Goal: Find specific page/section: Find specific page/section

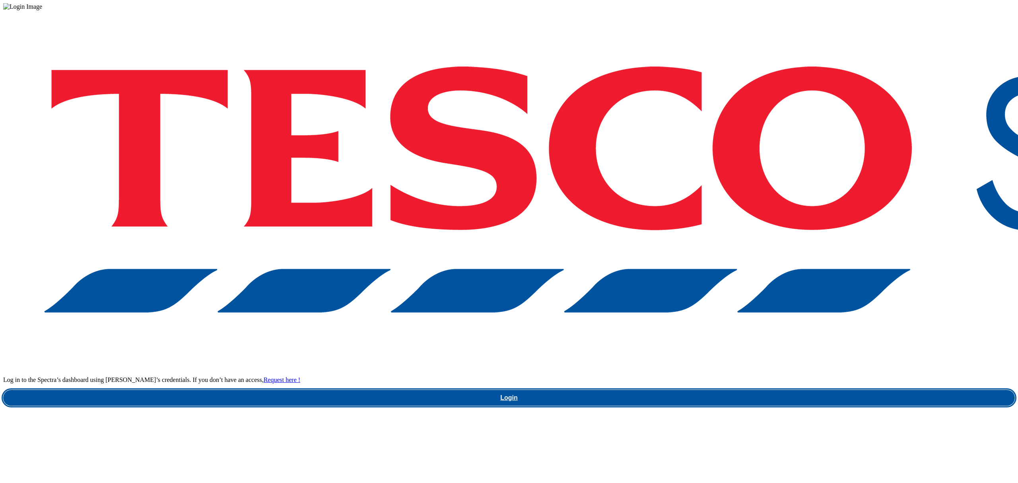
click at [748, 390] on link "Login" at bounding box center [508, 398] width 1011 height 16
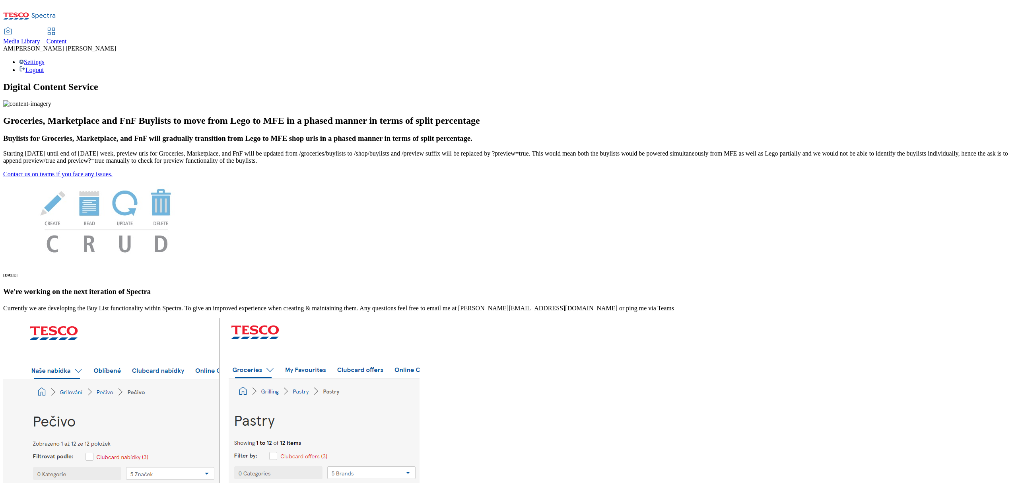
click at [67, 38] on div "Content" at bounding box center [57, 41] width 20 height 7
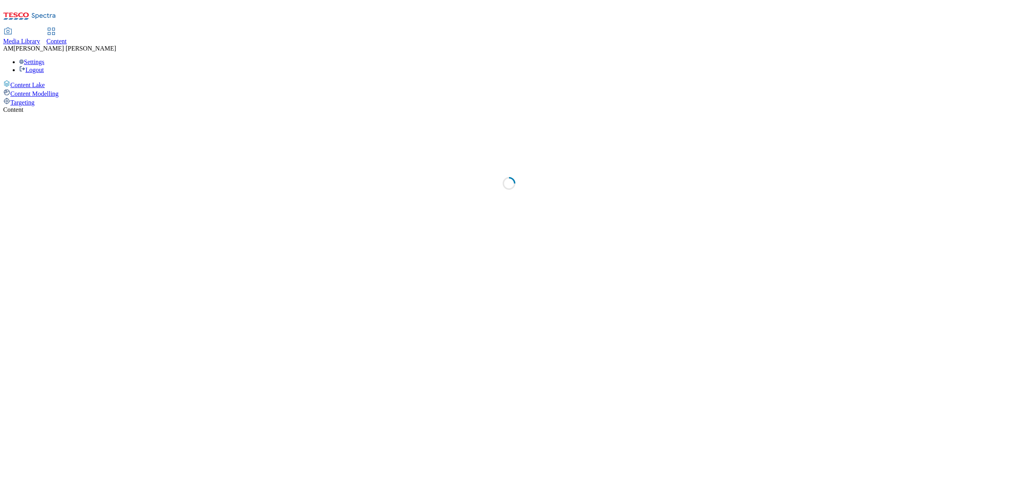
select select "ghs-uk"
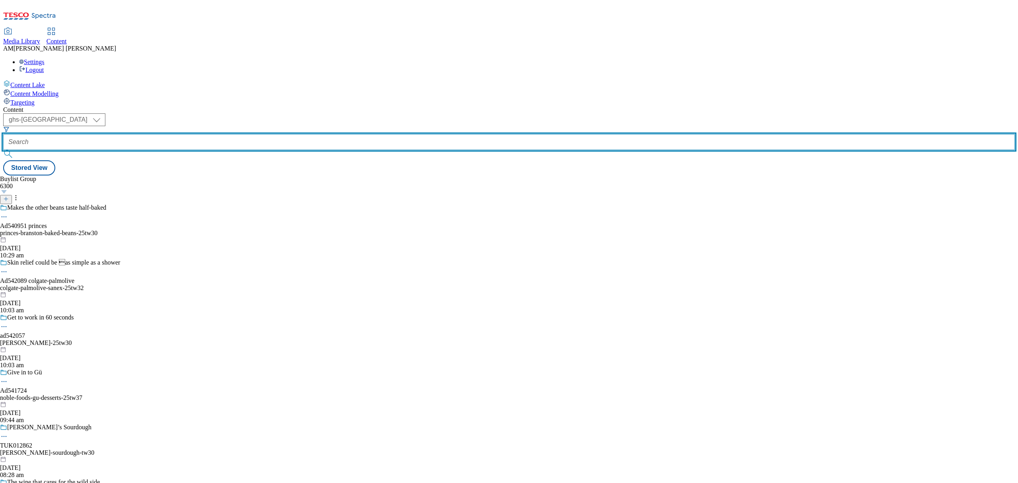
click at [185, 134] on input "text" at bounding box center [508, 142] width 1011 height 16
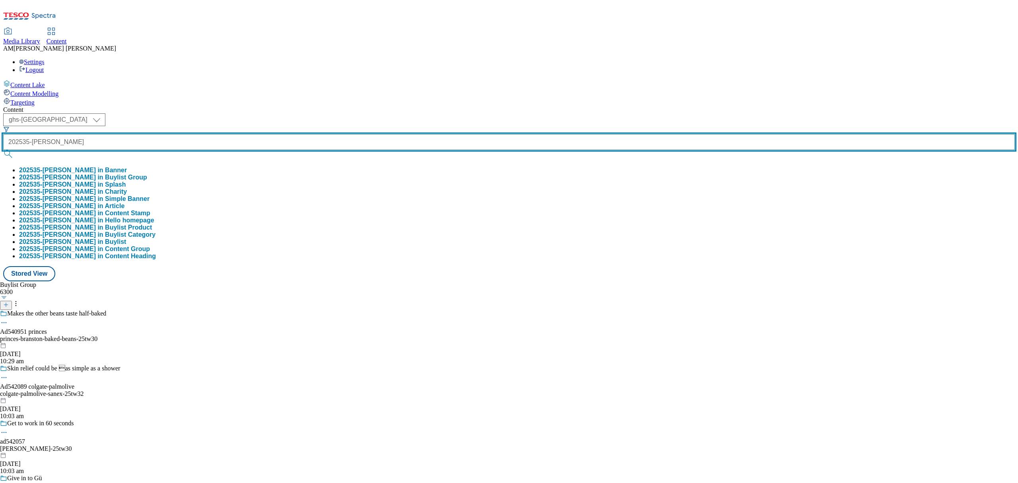
type input "202535-ARIEL-BETY"
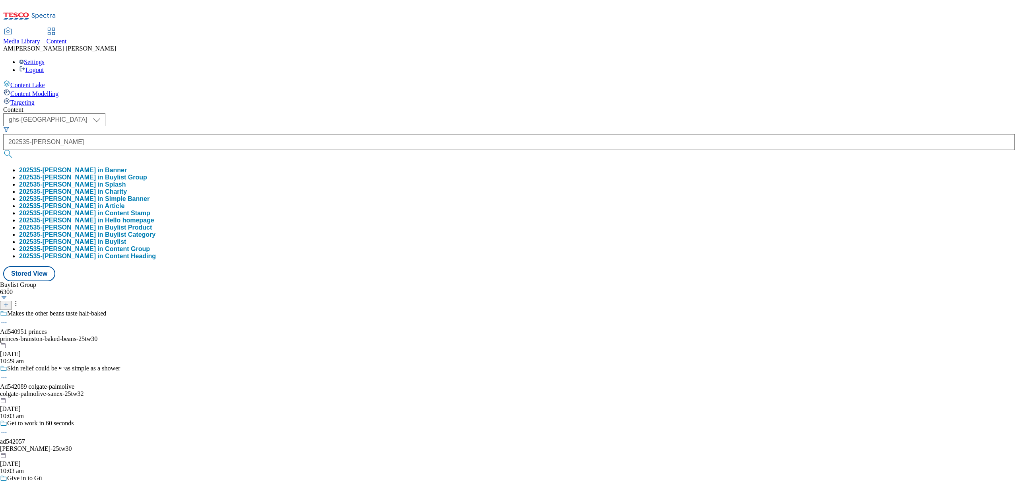
click at [127, 167] on button "202535-ARIEL-BETY in Banner" at bounding box center [73, 170] width 108 height 7
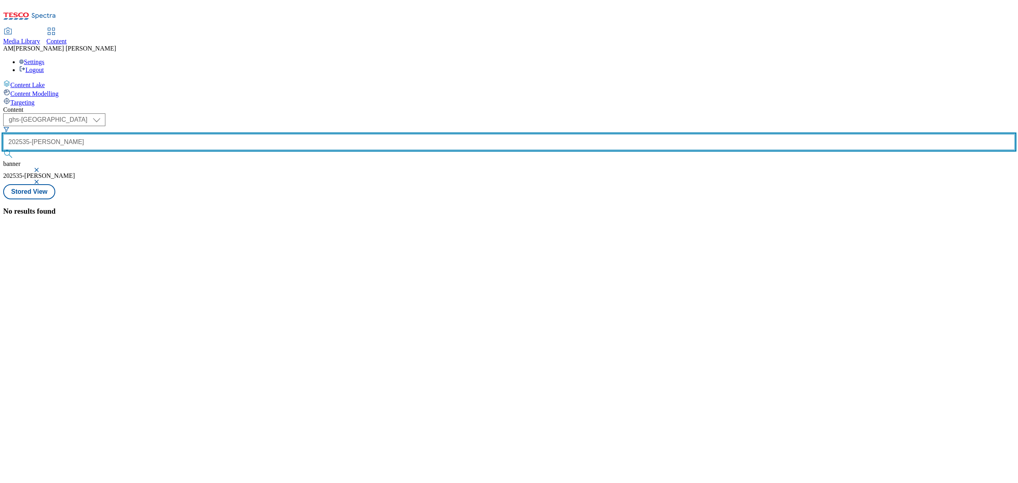
click at [206, 134] on input "202535-ARIEL-BETY" at bounding box center [508, 142] width 1011 height 16
click at [215, 134] on input "202535-ARIEL-BETY" at bounding box center [508, 142] width 1011 height 16
click at [195, 134] on input "202535-ARIEL-BETY" at bounding box center [508, 142] width 1011 height 16
click at [198, 134] on input "202535-ARIEL-BETY" at bounding box center [508, 142] width 1011 height 16
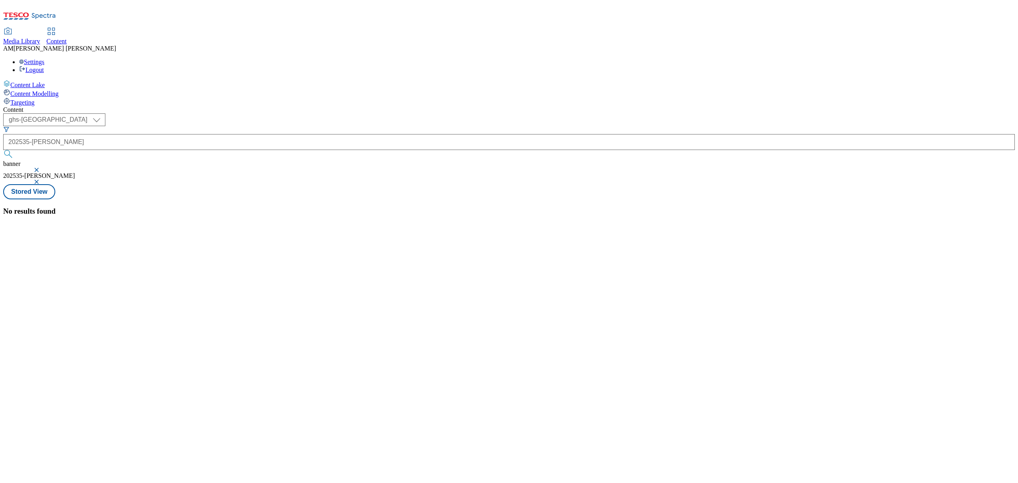
click at [14, 150] on button "submit" at bounding box center [8, 154] width 11 height 8
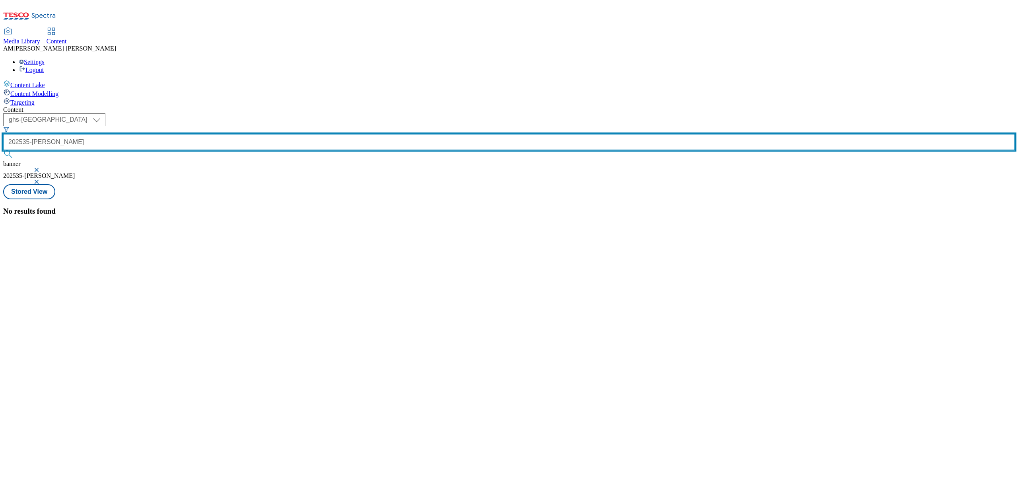
click at [218, 134] on input "202535-ARIEL-BETY" at bounding box center [508, 142] width 1011 height 16
click at [182, 134] on input "202535-ARIEL-BETY" at bounding box center [508, 142] width 1011 height 16
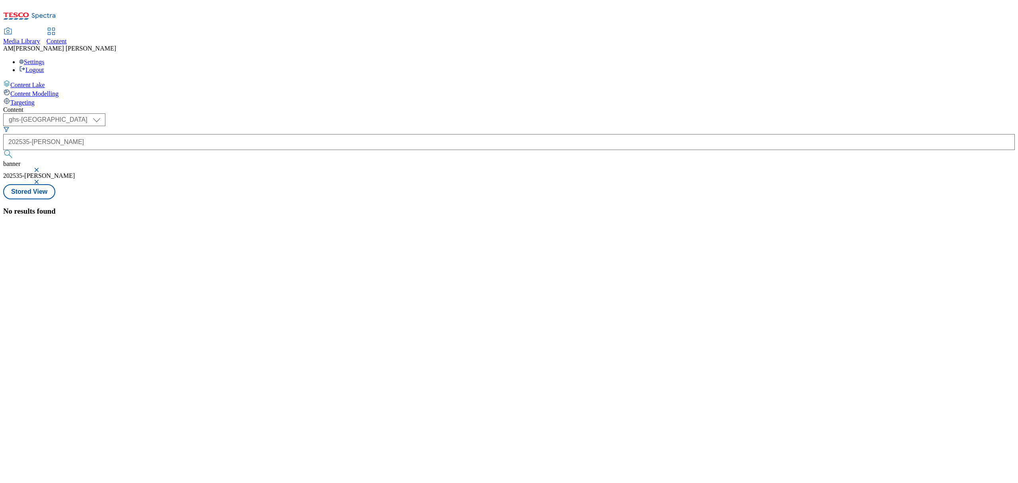
click at [14, 150] on button "submit" at bounding box center [8, 154] width 11 height 8
